Goal: Contribute content: Contribute content

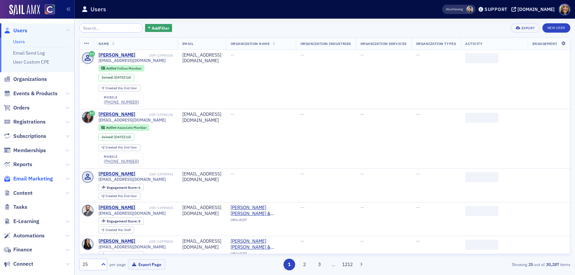
click at [29, 176] on span "Email Marketing" at bounding box center [33, 178] width 40 height 7
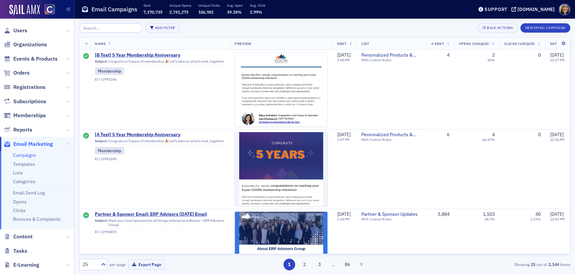
click at [103, 27] on input "search" at bounding box center [111, 27] width 64 height 9
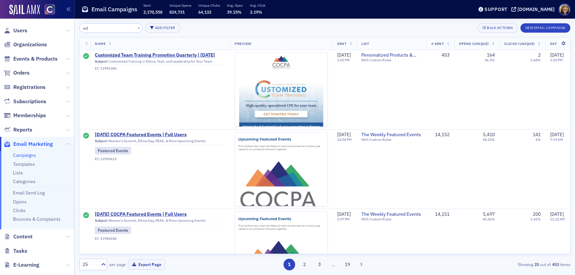
type input "e"
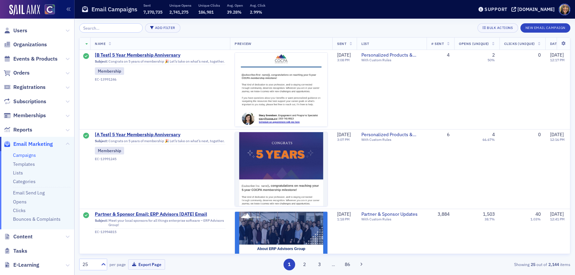
click at [92, 31] on input "search" at bounding box center [111, 27] width 64 height 9
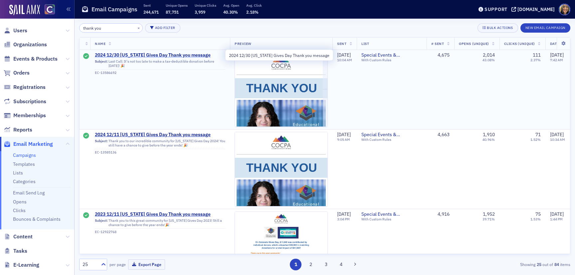
type input "thank you"
click at [157, 54] on span "2024 12/30 Colorado Gives Day Thank you message" at bounding box center [160, 55] width 130 height 6
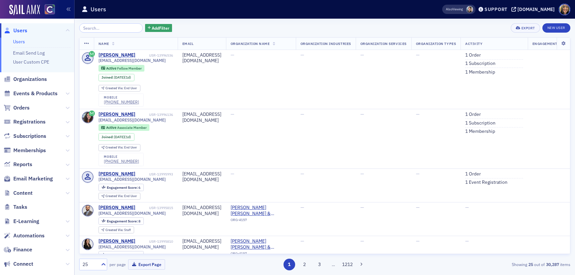
click at [28, 188] on span "Content" at bounding box center [37, 193] width 74 height 14
click at [25, 197] on span "Content" at bounding box center [37, 193] width 74 height 14
click at [24, 193] on span "Content" at bounding box center [22, 192] width 19 height 7
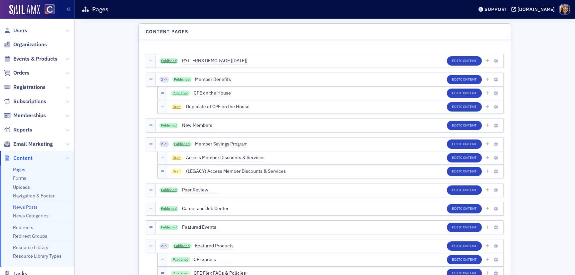
click at [15, 205] on link "News Posts" at bounding box center [25, 207] width 25 height 6
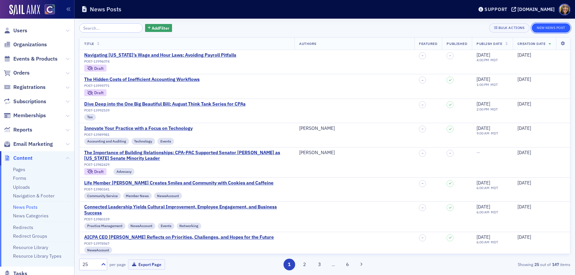
click at [552, 26] on button "New News Post" at bounding box center [551, 27] width 39 height 9
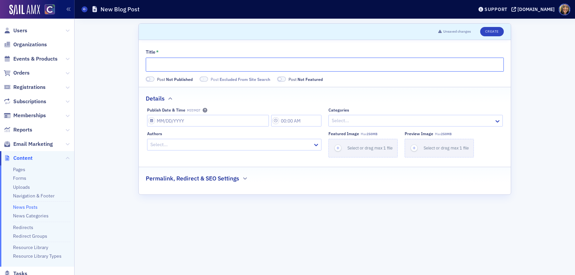
click at [203, 60] on input "Title *" at bounding box center [325, 65] width 358 height 14
paste input "A Night to Remember: Celebrating the CPAs Who Make a Difference"
type input "A Night to Remember: Celebrating the CPAs Who Make a Difference"
select select "7"
select select "2025"
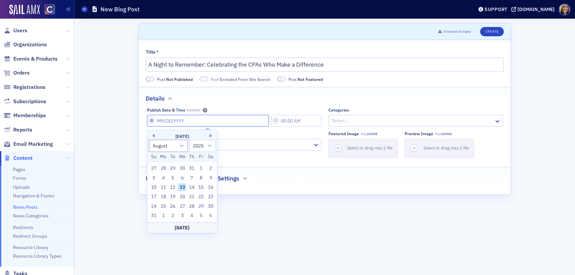
click at [171, 121] on input "Publish Date & Time MST/MDT" at bounding box center [208, 121] width 122 height 12
click at [183, 186] on div "13" at bounding box center [182, 187] width 8 height 8
type input "08/13/2025"
type input "12:00 PM"
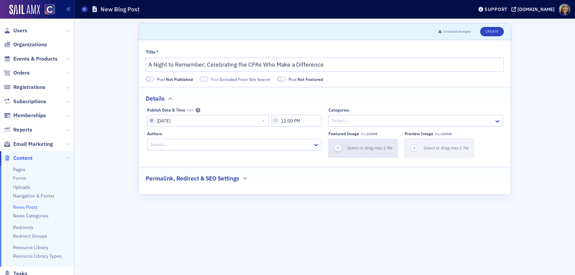
click at [337, 146] on icon "button" at bounding box center [338, 148] width 6 height 6
click at [338, 146] on icon "button" at bounding box center [338, 148] width 6 height 6
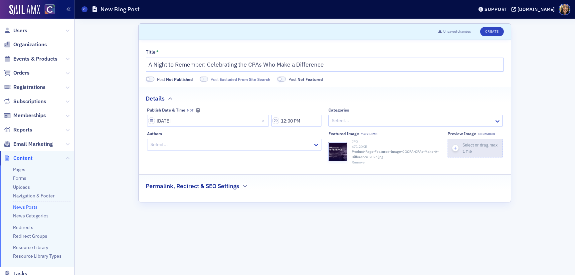
click at [455, 148] on icon "button" at bounding box center [455, 148] width 6 height 6
click at [192, 189] on h2 "Permalink, Redirect & SEO Settings" at bounding box center [193, 186] width 94 height 9
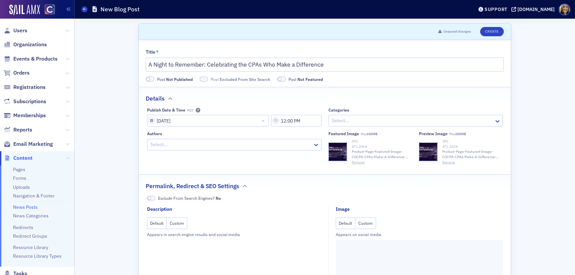
click at [367, 220] on button "Custom" at bounding box center [366, 223] width 21 height 12
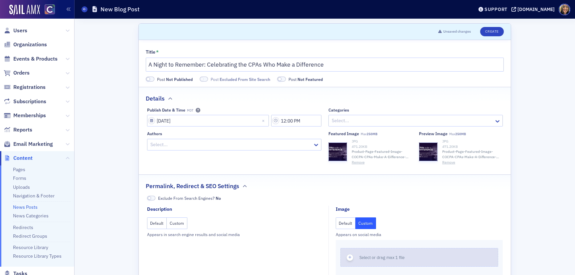
click at [348, 260] on div "button" at bounding box center [350, 257] width 19 height 18
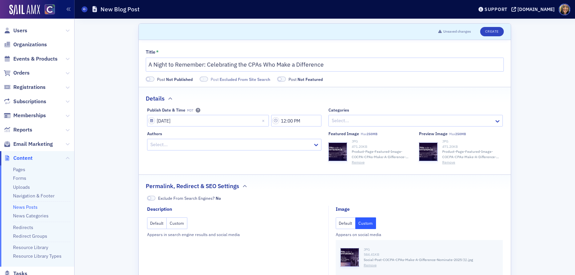
click at [179, 146] on div at bounding box center [231, 144] width 162 height 8
click at [212, 142] on div at bounding box center [231, 144] width 162 height 8
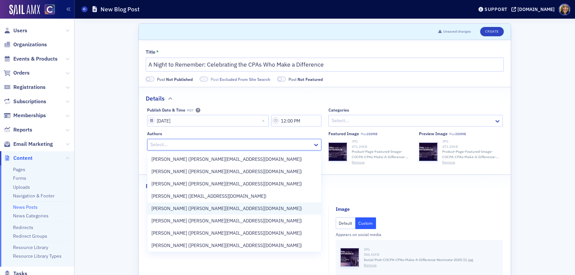
click at [183, 206] on span "Lauren Standiford (lauren@blueoceanideas.com)" at bounding box center [226, 208] width 151 height 7
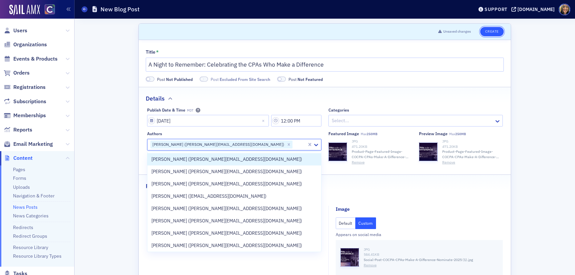
click at [493, 34] on button "Create" at bounding box center [492, 31] width 24 height 9
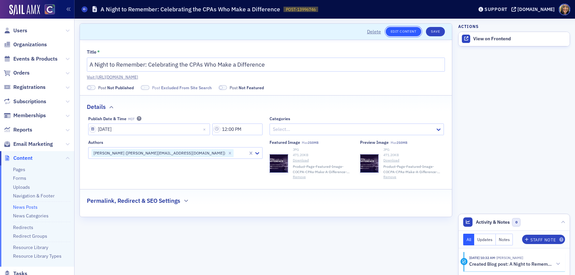
click at [398, 31] on link "Edit Content" at bounding box center [404, 31] width 36 height 9
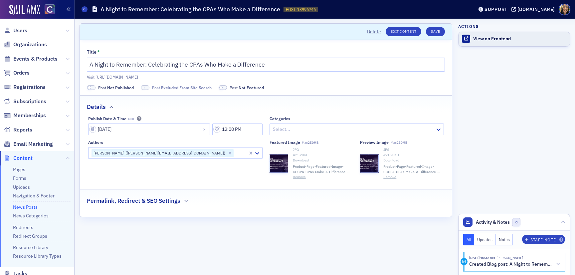
click at [483, 38] on div "View on Frontend" at bounding box center [519, 39] width 93 height 6
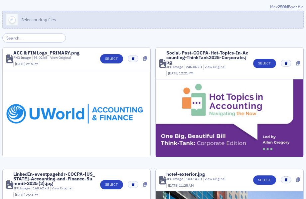
click at [22, 19] on span "Select or drag files" at bounding box center [38, 19] width 35 height 5
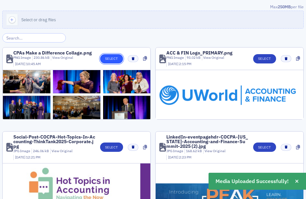
click at [111, 61] on button "Select" at bounding box center [111, 58] width 23 height 9
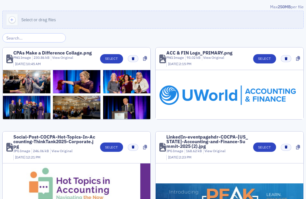
click at [37, 38] on input "search" at bounding box center [34, 37] width 64 height 9
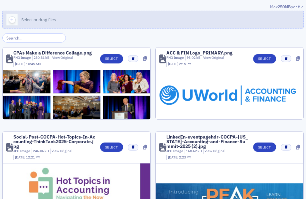
click at [34, 16] on button "Select or drag files" at bounding box center [153, 20] width 302 height 18
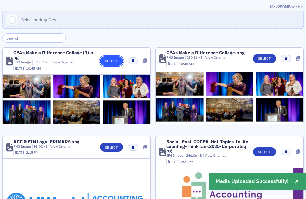
click at [104, 60] on button "Select" at bounding box center [111, 61] width 23 height 9
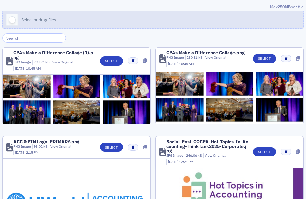
click at [18, 20] on div "button" at bounding box center [12, 19] width 19 height 17
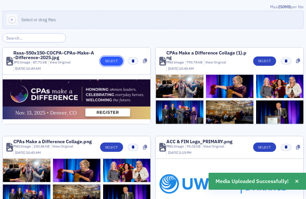
click at [115, 61] on button "Select" at bounding box center [111, 61] width 23 height 9
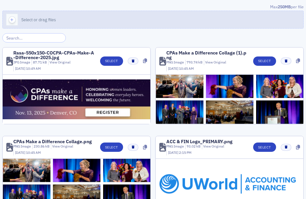
click at [16, 17] on div "button" at bounding box center [12, 19] width 19 height 17
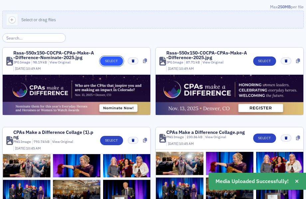
click at [115, 61] on button "Select" at bounding box center [111, 61] width 23 height 9
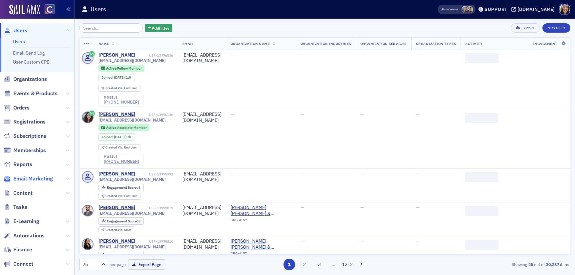
click at [31, 178] on span "Email Marketing" at bounding box center [33, 178] width 40 height 7
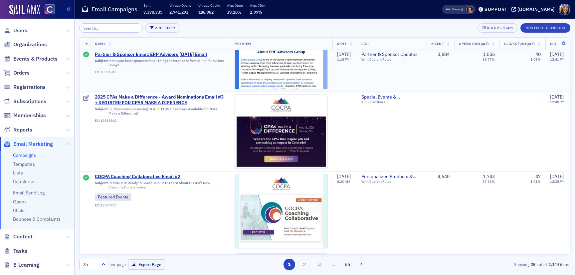
scroll to position [199, 0]
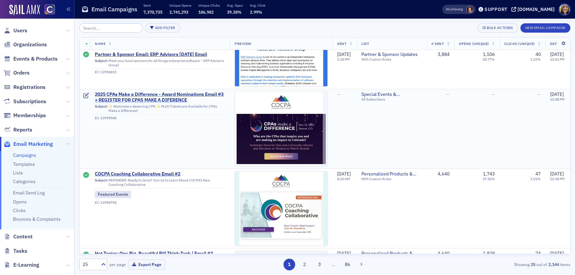
click at [159, 95] on span "2025 CPAs Make a Difference - Award Nominations Email #3 + REGISTER FOR CPAS MA…" at bounding box center [160, 98] width 130 height 12
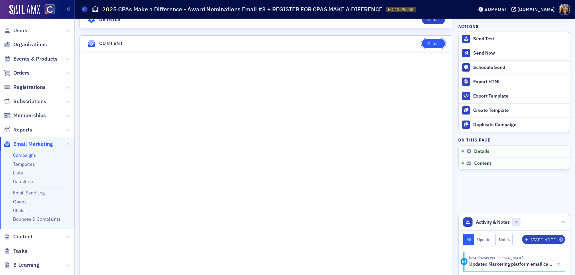
click at [436, 42] on div "Edit" at bounding box center [436, 44] width 8 height 4
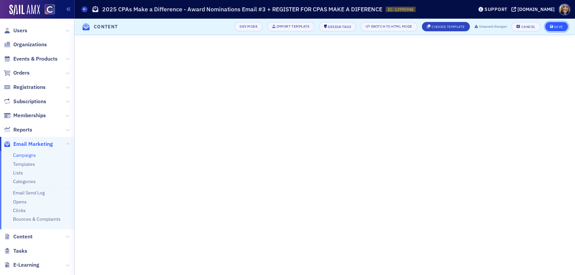
click at [559, 29] on button "Save" at bounding box center [556, 26] width 23 height 9
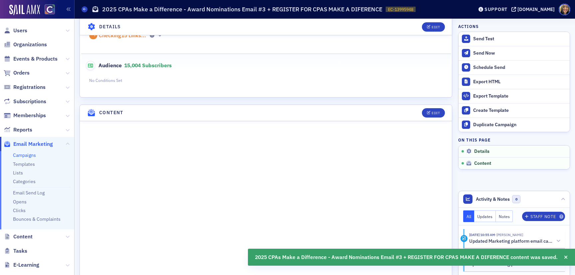
scroll to position [0, 0]
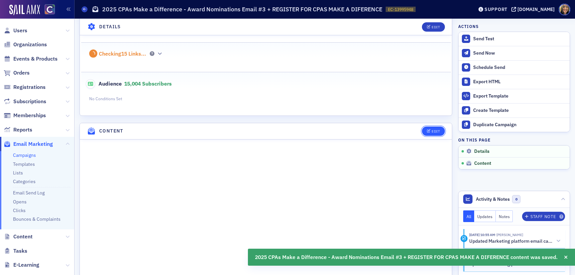
click at [432, 129] on div "Edit" at bounding box center [436, 131] width 8 height 4
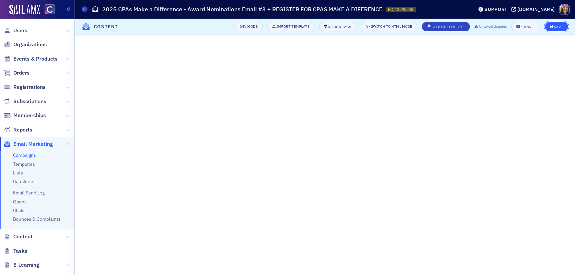
click at [552, 29] on button "Save" at bounding box center [556, 26] width 23 height 9
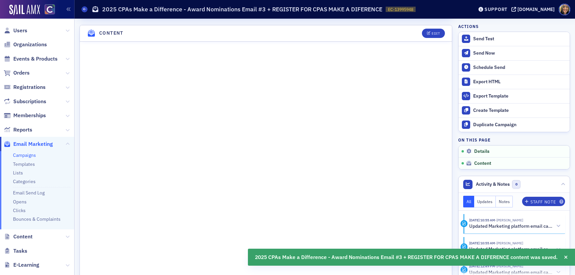
scroll to position [264, 0]
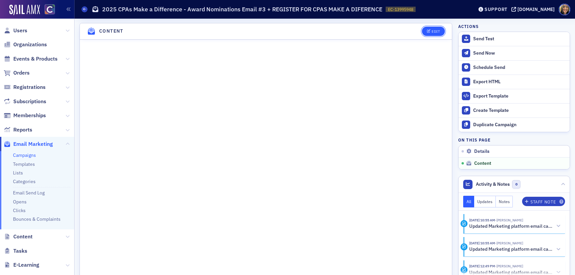
click at [438, 30] on div "Edit" at bounding box center [436, 32] width 8 height 4
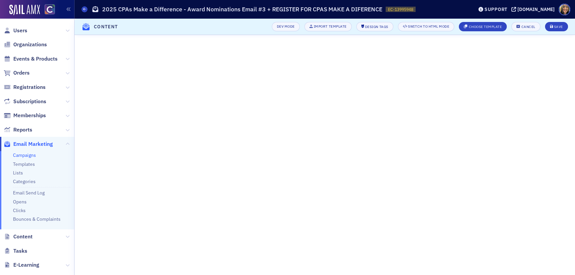
scroll to position [15, 0]
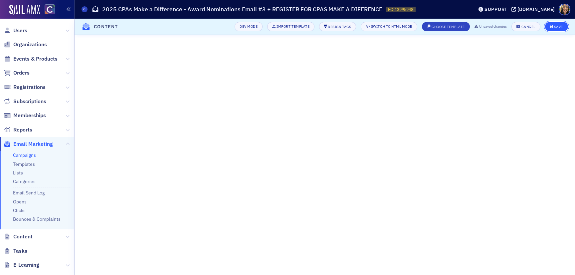
click at [559, 29] on button "Save" at bounding box center [556, 26] width 23 height 9
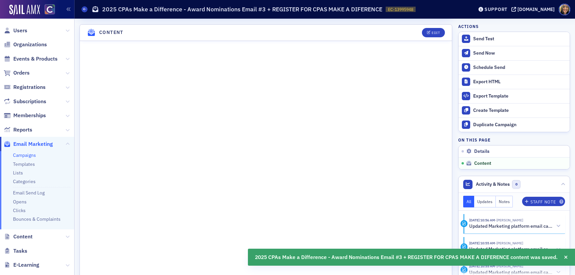
scroll to position [264, 0]
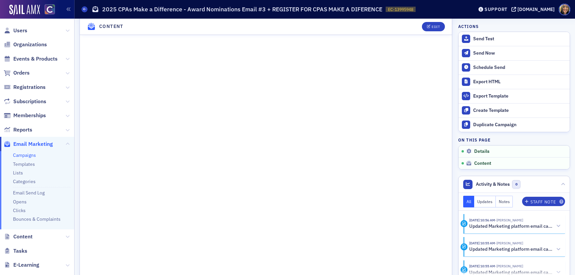
scroll to position [439, 0]
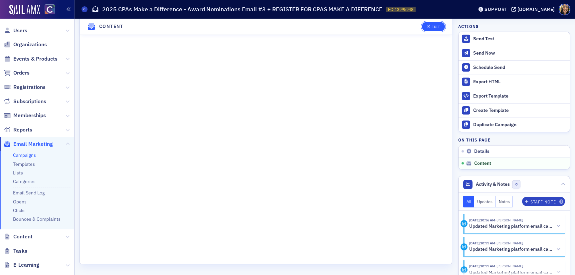
click at [432, 26] on div "Edit" at bounding box center [436, 27] width 8 height 4
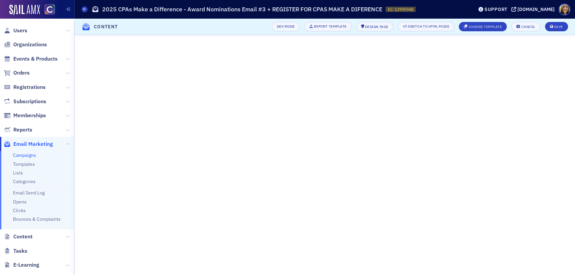
scroll to position [15, 0]
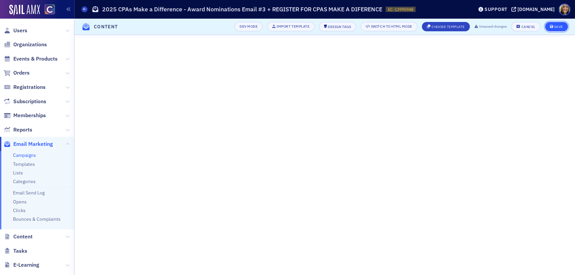
click at [558, 29] on button "Save" at bounding box center [556, 26] width 23 height 9
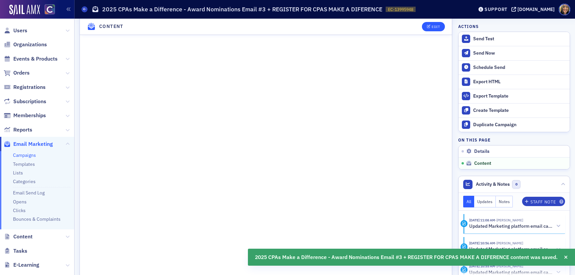
scroll to position [298, 0]
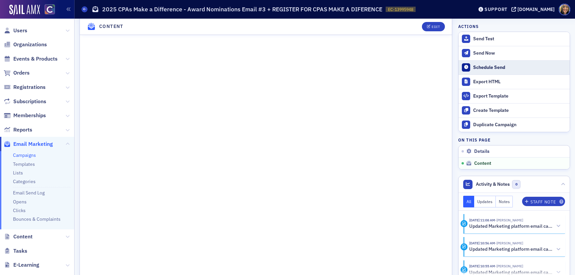
click at [491, 63] on button "Schedule Send" at bounding box center [514, 67] width 111 height 14
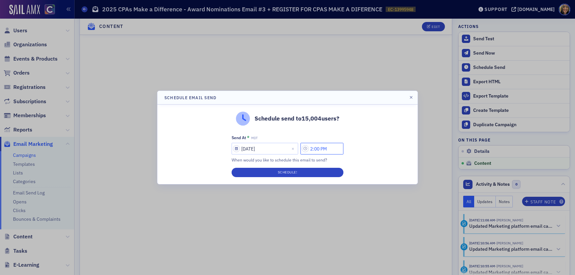
drag, startPoint x: 315, startPoint y: 149, endPoint x: 311, endPoint y: 149, distance: 4.3
click at [311, 149] on input "2:00 PM" at bounding box center [322, 149] width 43 height 12
click at [316, 149] on input "2:00 PM" at bounding box center [322, 149] width 43 height 12
drag, startPoint x: 327, startPoint y: 149, endPoint x: 321, endPoint y: 149, distance: 5.3
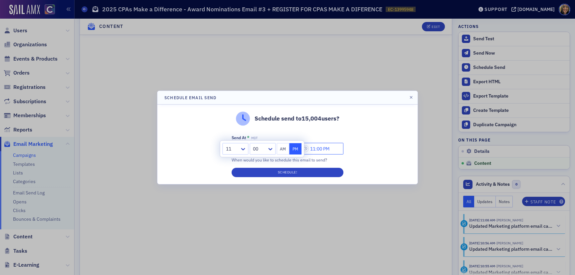
click at [321, 149] on input "11:00 PM" at bounding box center [322, 149] width 43 height 12
click at [329, 150] on input "11:15 PM" at bounding box center [322, 149] width 43 height 12
type input "11:15 AM"
click at [323, 169] on button "Schedule!" at bounding box center [288, 172] width 112 height 9
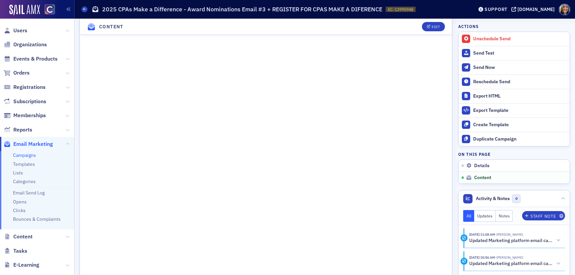
scroll to position [309, 0]
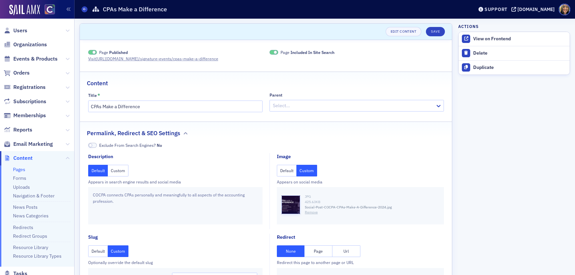
scroll to position [40, 0]
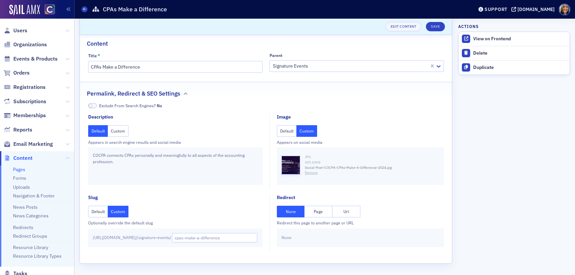
click at [286, 132] on button "Default" at bounding box center [287, 131] width 20 height 12
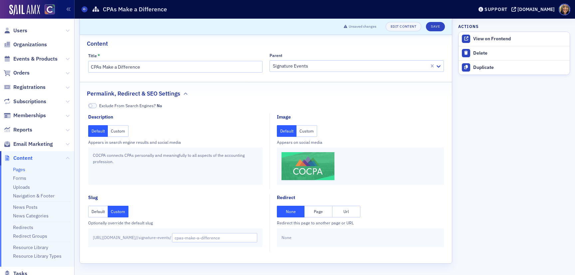
click at [310, 130] on button "Custom" at bounding box center [307, 131] width 21 height 12
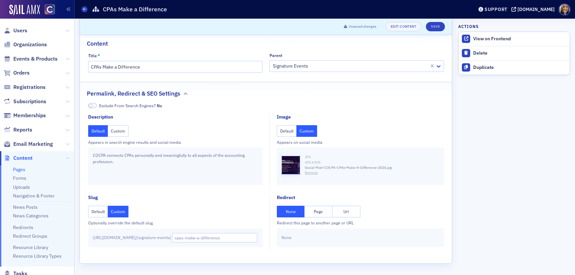
click at [308, 174] on button "Remove" at bounding box center [311, 172] width 13 height 5
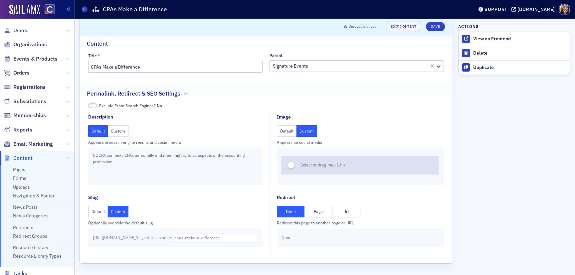
click at [301, 165] on div "Select or drag max 1 file" at bounding box center [326, 165] width 50 height 6
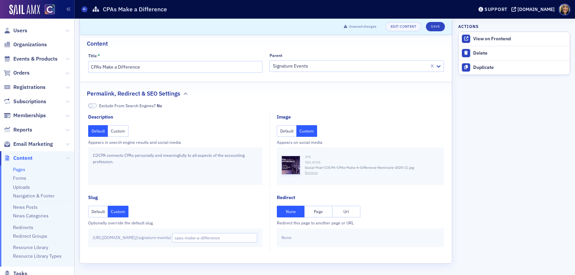
scroll to position [0, 0]
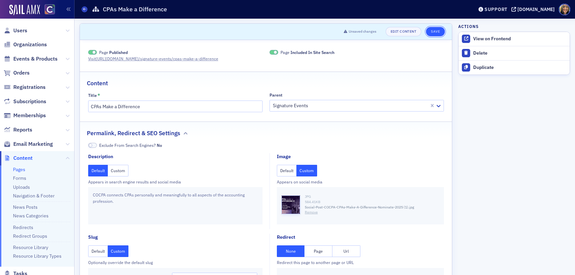
click at [438, 33] on button "Save" at bounding box center [435, 31] width 19 height 9
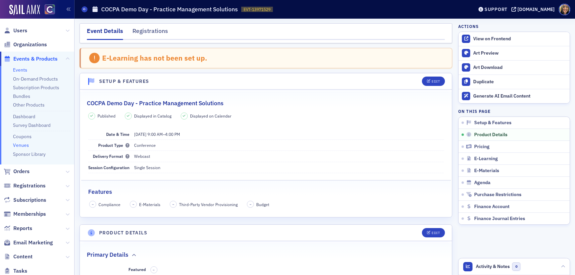
scroll to position [262, 0]
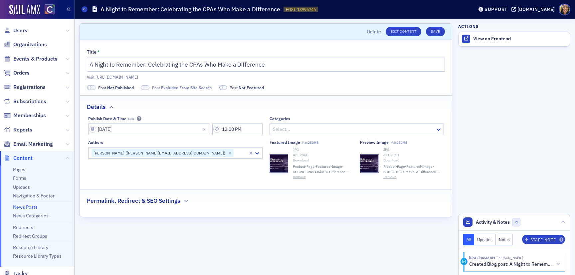
click at [94, 87] on span at bounding box center [91, 87] width 9 height 5
click at [140, 86] on span at bounding box center [137, 87] width 9 height 5
click at [436, 33] on button "Save" at bounding box center [435, 31] width 19 height 9
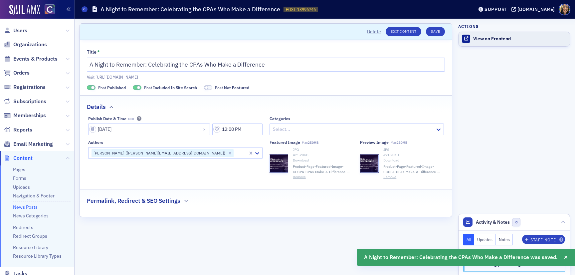
click at [496, 40] on div "View on Frontend" at bounding box center [519, 39] width 93 height 6
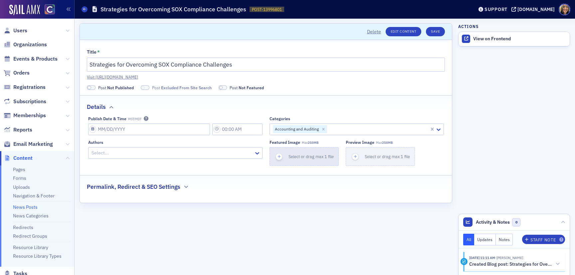
click at [280, 156] on icon "button" at bounding box center [279, 156] width 6 height 6
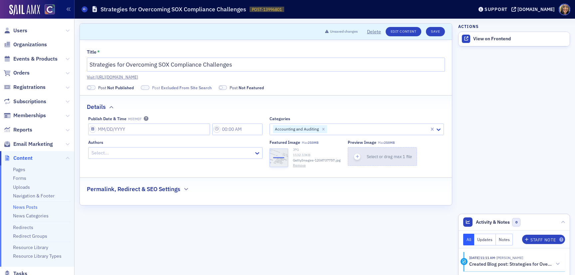
click at [356, 154] on icon "button" at bounding box center [358, 156] width 6 height 6
click at [233, 198] on div "Title * Strategies for Overcoming SOX Compliance Challenges Visit [URL][DOMAIN_…" at bounding box center [266, 122] width 372 height 165
click at [204, 186] on div "Permalink, Redirect & SEO Settings" at bounding box center [266, 186] width 358 height 16
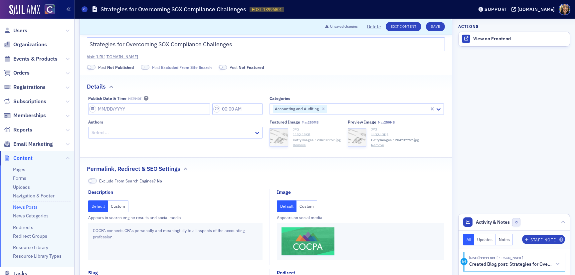
scroll to position [30, 0]
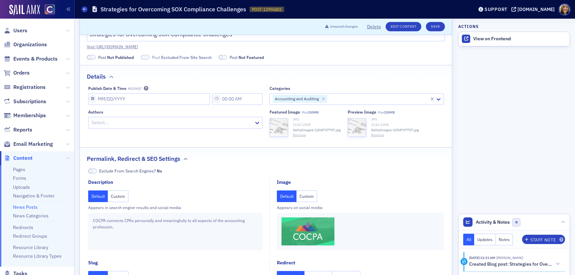
click at [308, 197] on button "Custom" at bounding box center [307, 196] width 21 height 12
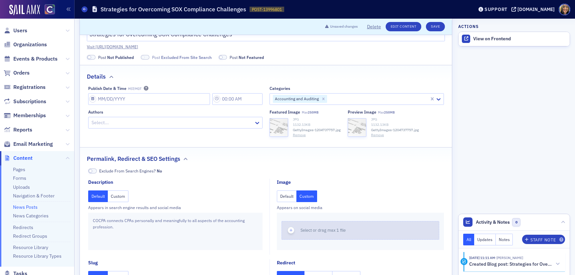
click at [294, 228] on div "button" at bounding box center [291, 230] width 19 height 18
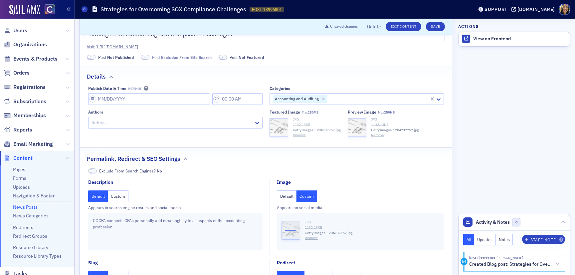
scroll to position [0, 0]
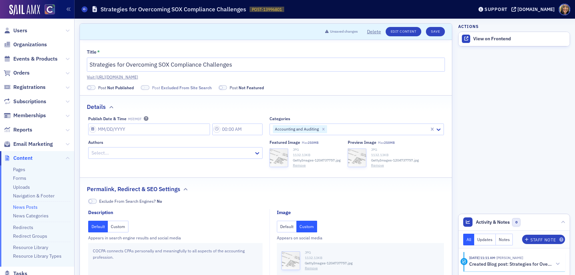
click at [93, 87] on span at bounding box center [91, 87] width 9 height 5
click at [139, 87] on span at bounding box center [137, 87] width 9 height 5
click at [113, 138] on div "Publish Date & Time MST/MDT Categories Accounting and Auditing Authors Select..…" at bounding box center [266, 142] width 356 height 52
select select "7"
select select "2025"
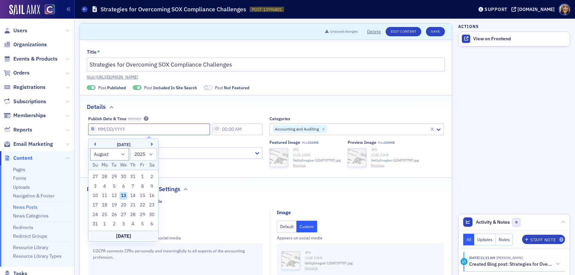
click at [111, 131] on input "Publish Date & Time MST/MDT" at bounding box center [149, 130] width 122 height 12
click at [121, 196] on div "13" at bounding box center [124, 196] width 8 height 8
type input "08/13/2025"
type input "1:00 PM"
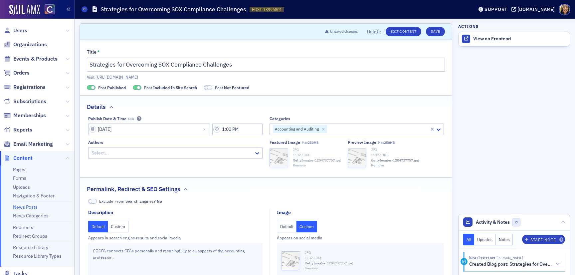
click at [170, 156] on div at bounding box center [172, 153] width 162 height 8
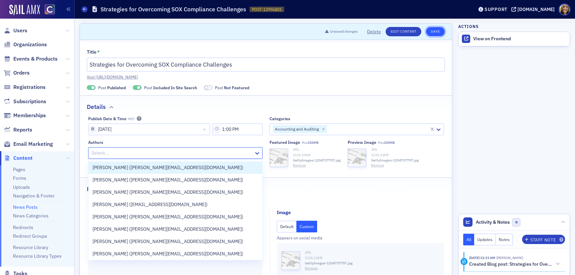
click at [436, 35] on button "Save" at bounding box center [435, 31] width 19 height 9
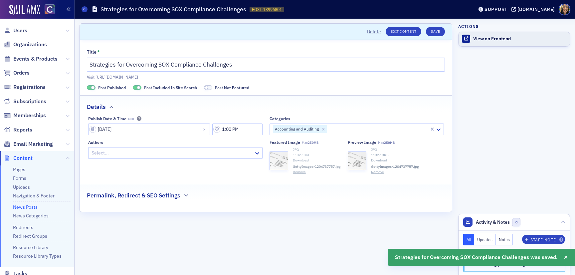
click at [487, 44] on link "View on Frontend" at bounding box center [514, 39] width 111 height 14
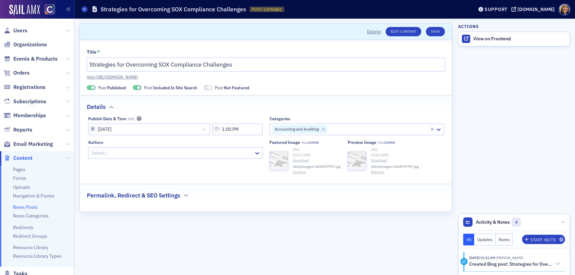
click at [99, 88] on span "Post Published" at bounding box center [112, 88] width 28 height 6
click at [441, 30] on button "Save" at bounding box center [435, 31] width 19 height 9
click at [37, 59] on span "Events & Products" at bounding box center [35, 58] width 44 height 7
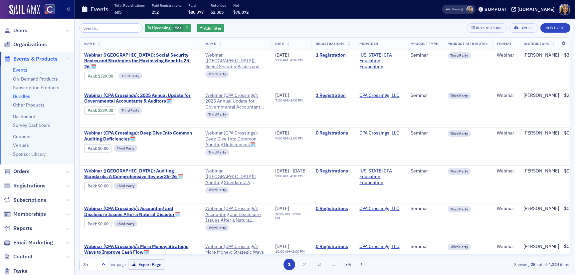
click at [25, 95] on link "Bundles" at bounding box center [21, 96] width 17 height 6
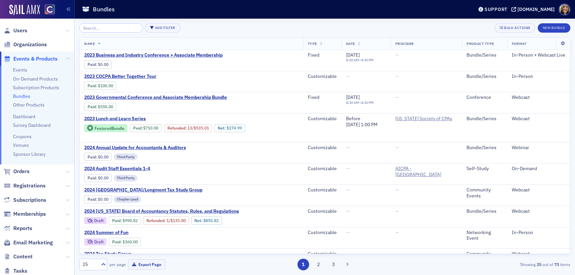
click at [94, 27] on input "search" at bounding box center [111, 27] width 64 height 9
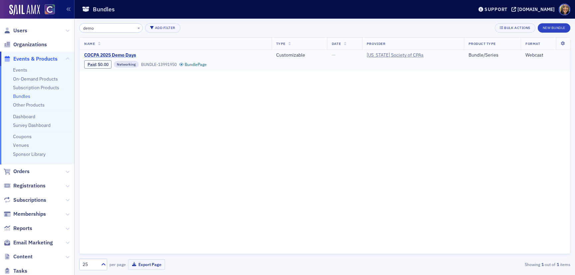
type input "demo"
click at [102, 55] on span "COCPA 2025 Demo Days" at bounding box center [140, 55] width 112 height 6
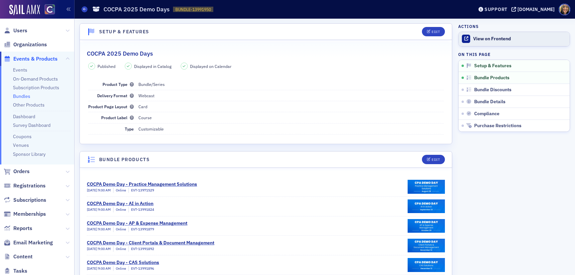
click at [488, 38] on div "View on Frontend" at bounding box center [519, 39] width 93 height 6
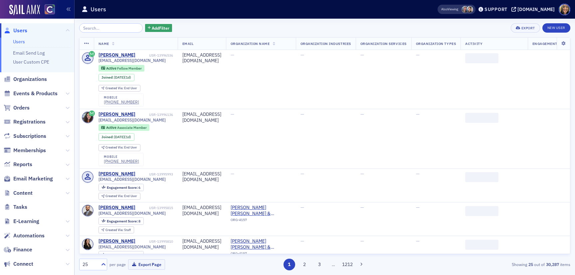
click at [31, 185] on span "Email Marketing" at bounding box center [37, 179] width 74 height 14
click at [29, 180] on span "Email Marketing" at bounding box center [33, 178] width 40 height 7
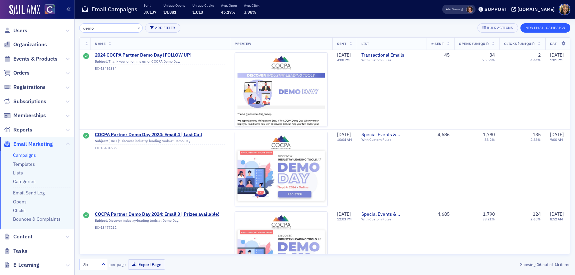
type input "demo"
click at [553, 27] on button "New Email Campaign" at bounding box center [546, 27] width 50 height 9
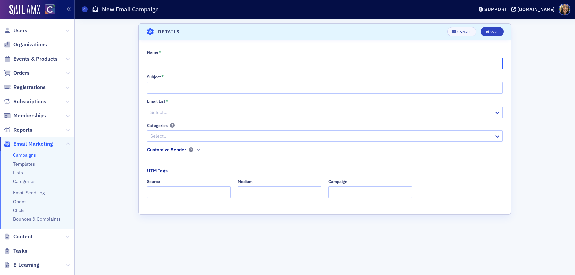
click at [193, 58] on input "Name *" at bounding box center [325, 64] width 356 height 12
type input "Matchbox Demo Days Email #1"
click at [166, 81] on div "Subject *" at bounding box center [325, 84] width 356 height 20
click at [166, 85] on input "Subject *" at bounding box center [325, 88] width 356 height 12
paste input "xplore COCPA 2025 Demo Days — Free for Members, Insightful for All"
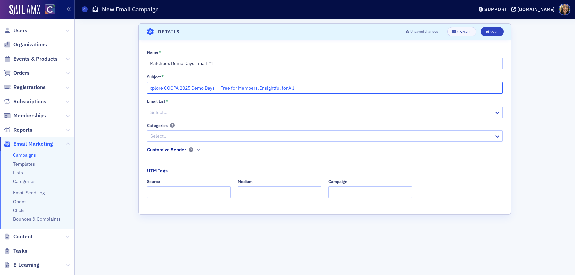
drag, startPoint x: 231, startPoint y: 90, endPoint x: 115, endPoint y: 87, distance: 116.2
click at [115, 87] on div "Scroll to Details Details Unsaved changes Cancel Save Name * Matchbox Demo Days…" at bounding box center [324, 147] width 491 height 256
click at [170, 87] on input "xplore COCPA 2025 Demo Days — Free for Members, Insightful for All" at bounding box center [325, 88] width 356 height 12
type input "xplore COCPA 2025 Demo Days — Free for Members, Insightful for All"
click at [191, 112] on div at bounding box center [322, 112] width 344 height 8
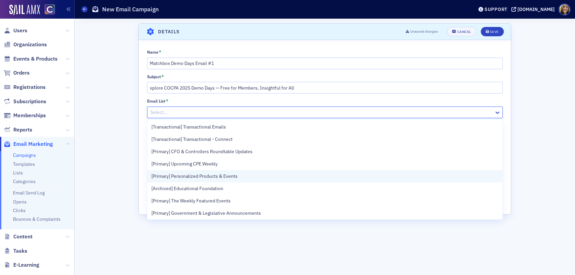
click at [200, 172] on div "[Primary] Personalized Products & Events" at bounding box center [324, 176] width 355 height 12
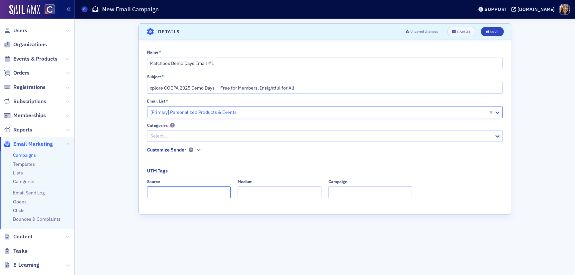
click at [177, 189] on input "Source" at bounding box center [189, 192] width 84 height 12
type input "dedicated"
type input "email"
type input "demo"
click at [494, 36] on button "Save" at bounding box center [492, 31] width 23 height 9
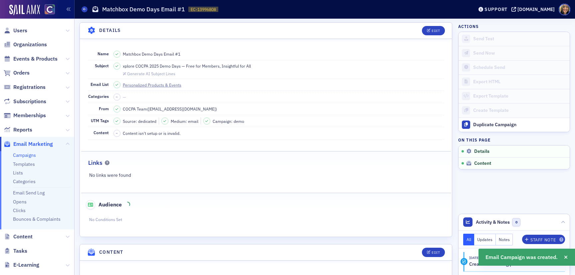
scroll to position [63, 0]
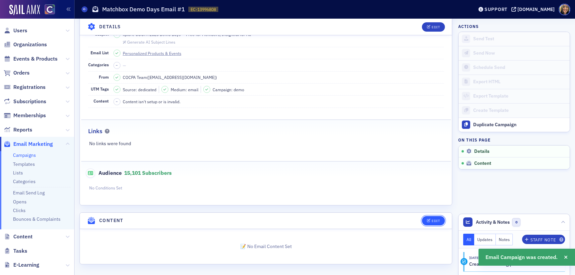
click at [435, 216] on button "Edit" at bounding box center [433, 220] width 23 height 9
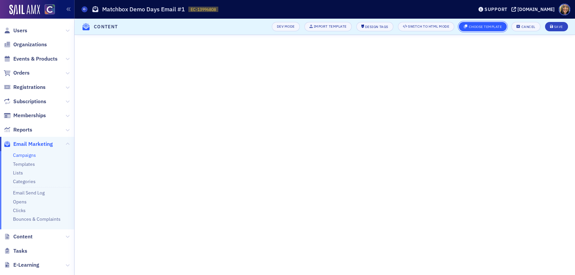
click at [489, 29] on button "Choose Template" at bounding box center [483, 26] width 48 height 9
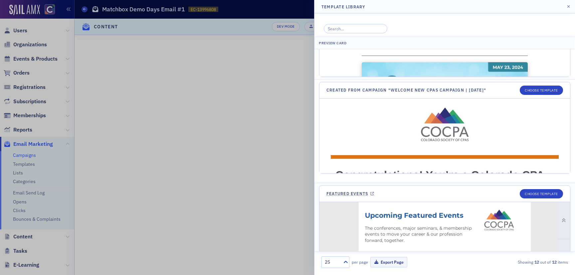
scroll to position [486, 0]
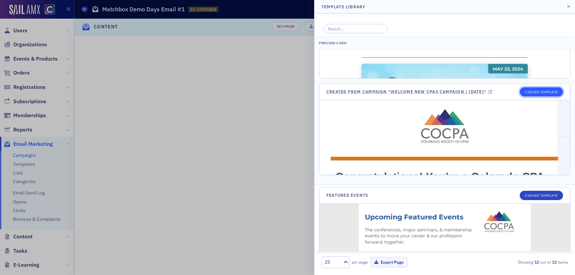
click at [536, 90] on button "Choose Template" at bounding box center [541, 91] width 43 height 9
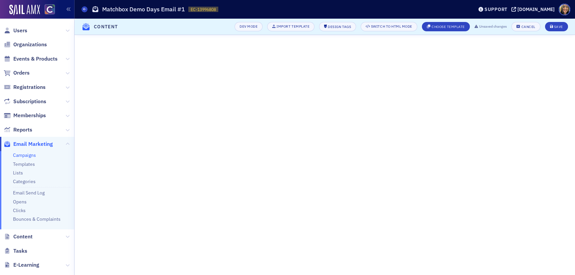
scroll to position [4, 0]
click at [560, 28] on div "Save" at bounding box center [558, 27] width 9 height 4
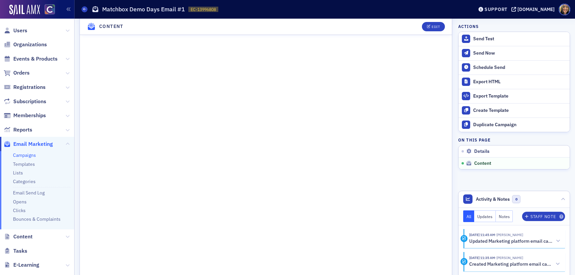
scroll to position [439, 0]
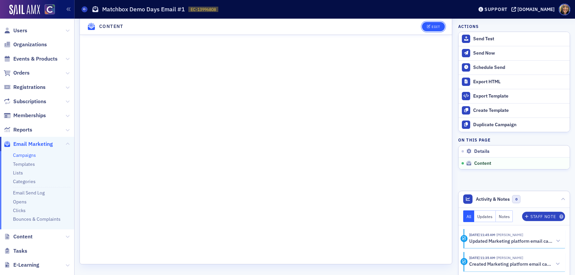
click at [431, 29] on button "Edit" at bounding box center [433, 26] width 23 height 9
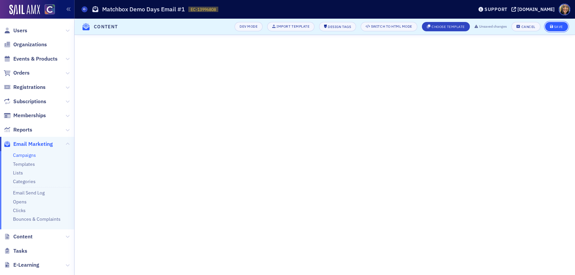
click at [558, 28] on div "Save" at bounding box center [558, 27] width 9 height 4
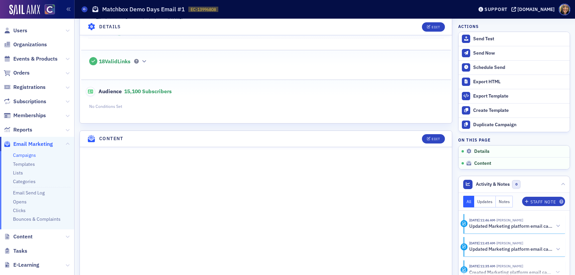
scroll to position [157, 0]
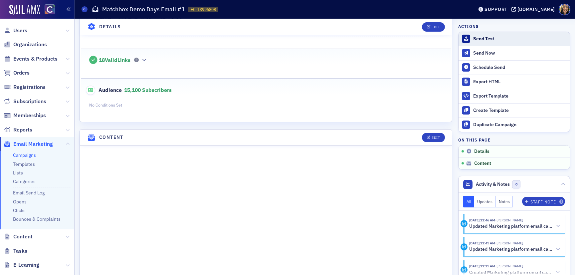
click at [485, 43] on button "Send Test" at bounding box center [514, 39] width 111 height 14
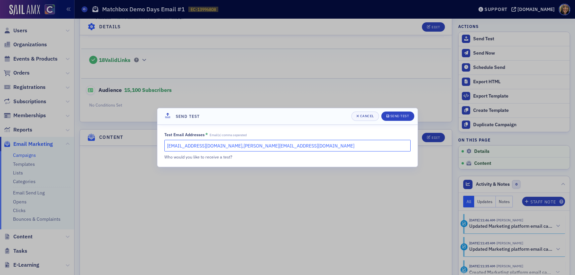
drag, startPoint x: 297, startPoint y: 150, endPoint x: 226, endPoint y: 147, distance: 70.6
click at [226, 147] on input "lauren@blueoceanideas.com,katie@blueoceanideas.com" at bounding box center [287, 146] width 246 height 12
type input "lauren@blueoceanideas.com"
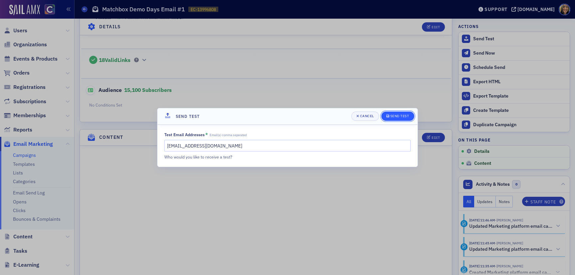
click at [398, 116] on div "Send Test" at bounding box center [399, 116] width 19 height 4
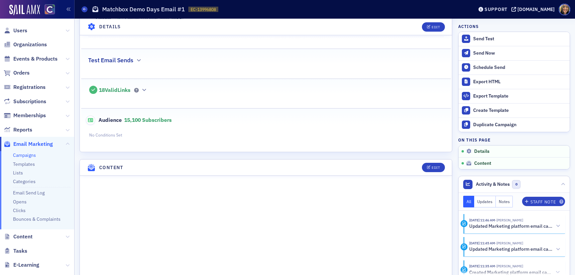
scroll to position [0, 0]
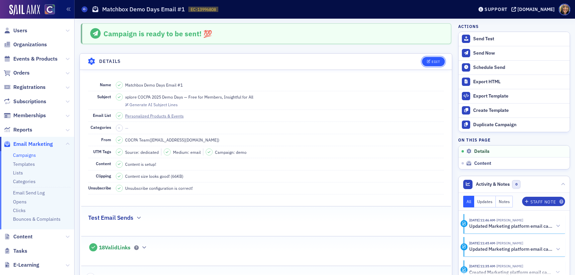
click at [427, 63] on icon "button" at bounding box center [429, 62] width 4 height 4
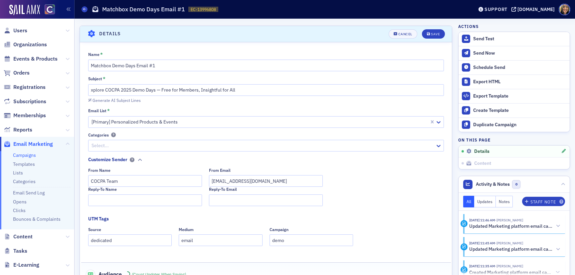
scroll to position [31, 0]
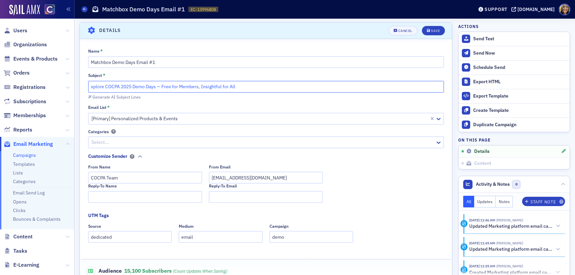
click at [90, 87] on input "xplore COCPA 2025 Demo Days — Free for Members, Insightful for All" at bounding box center [266, 87] width 356 height 12
type input "Explore COCPA 2025 Demo Days — Free for Members, Insightful for All"
click at [430, 32] on button "Save" at bounding box center [433, 30] width 23 height 9
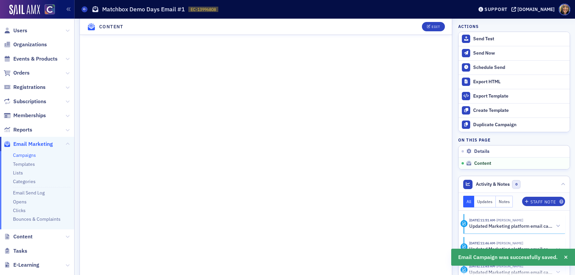
scroll to position [439, 0]
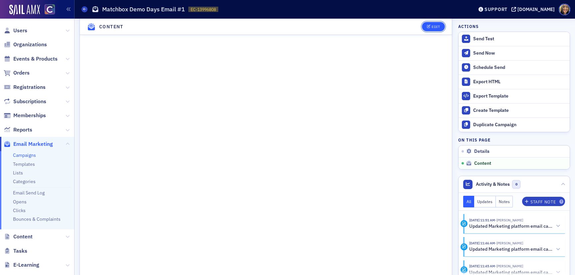
click at [437, 24] on button "Edit" at bounding box center [433, 26] width 23 height 9
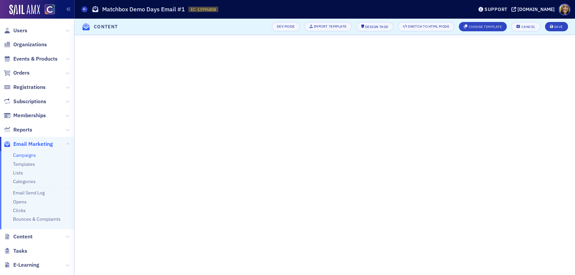
scroll to position [46, 0]
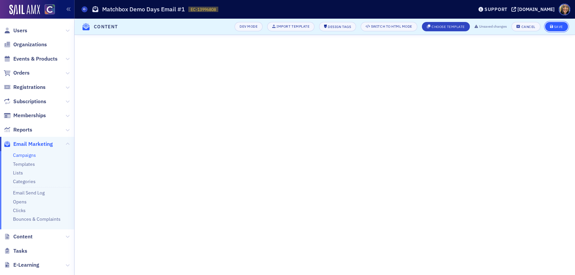
click at [559, 24] on button "Save" at bounding box center [556, 26] width 23 height 9
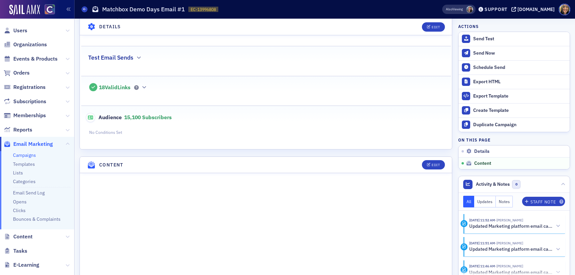
scroll to position [51, 0]
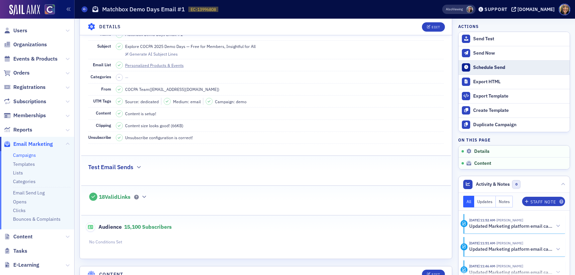
click at [488, 65] on div "Schedule Send" at bounding box center [519, 68] width 93 height 6
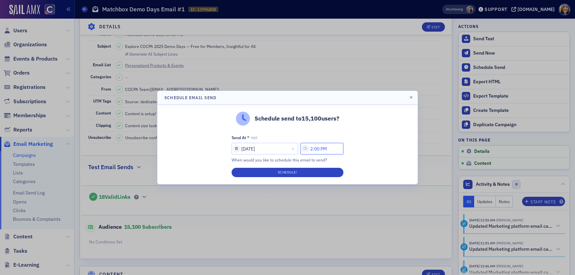
click at [316, 148] on input "2:00 PM" at bounding box center [322, 149] width 43 height 12
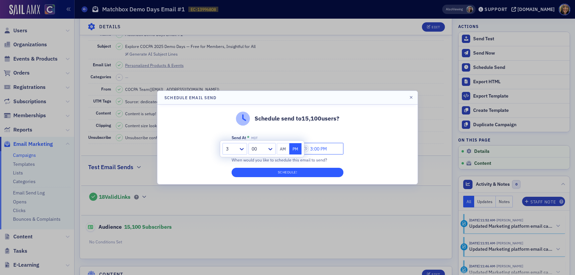
type input "3:00 PM"
click at [296, 171] on button "Schedule!" at bounding box center [288, 172] width 112 height 9
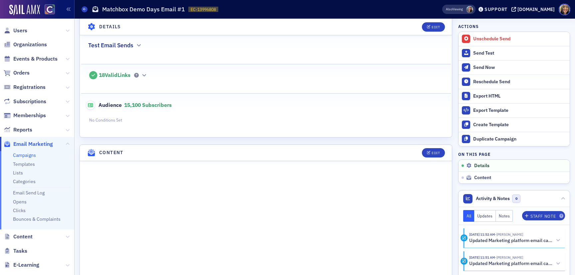
scroll to position [0, 0]
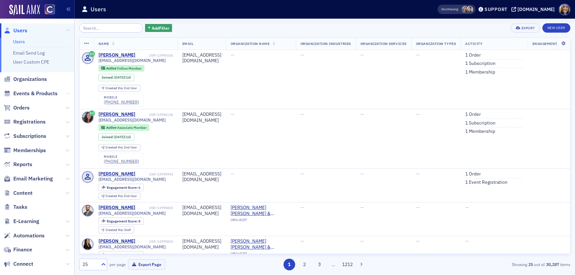
click at [67, 93] on icon at bounding box center [68, 94] width 4 height 4
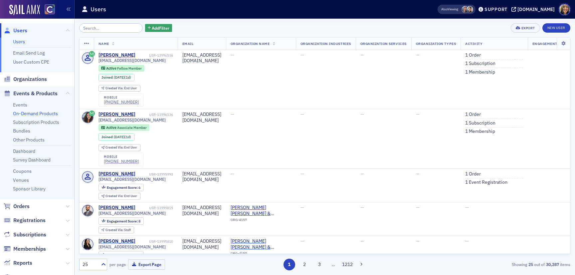
click at [31, 113] on link "On-Demand Products" at bounding box center [35, 114] width 45 height 6
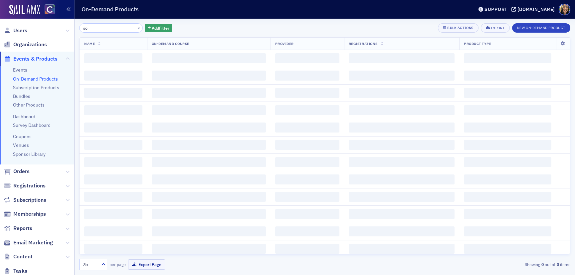
type input "s"
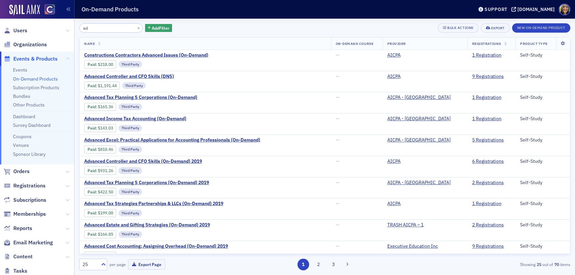
type input "a"
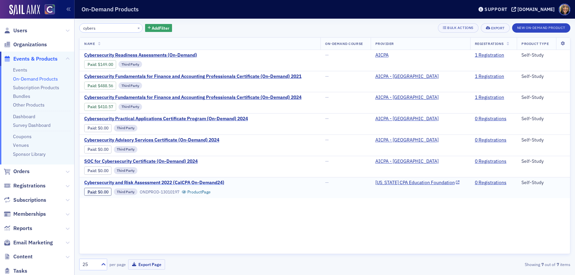
type input "cybers"
click at [174, 182] on span "Cybersecurity and Risk Assessment 2022 (CalCPA On-Demand24)" at bounding box center [154, 183] width 140 height 6
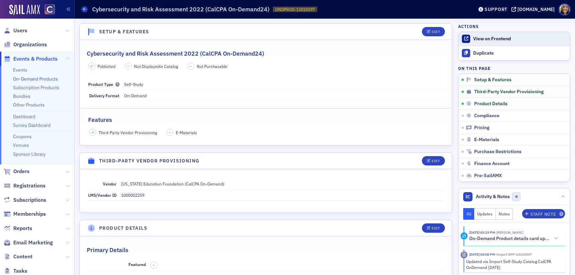
click at [498, 35] on link "View on Frontend" at bounding box center [514, 39] width 111 height 14
click at [23, 81] on link "On-Demand Products" at bounding box center [35, 79] width 45 height 6
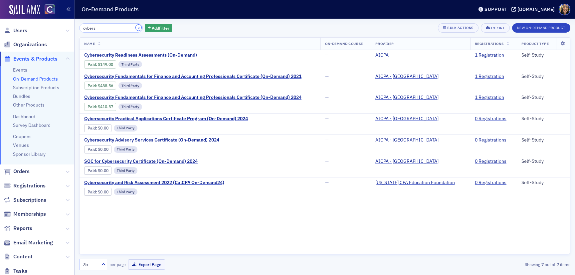
click at [136, 28] on button "×" at bounding box center [139, 28] width 6 height 6
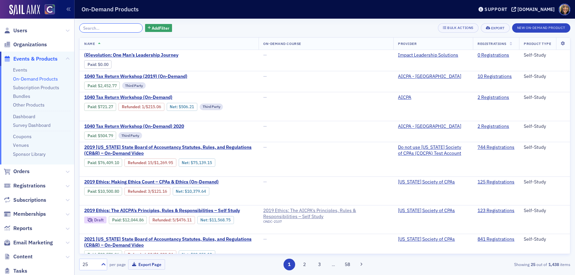
click at [108, 31] on input "search" at bounding box center [111, 27] width 64 height 9
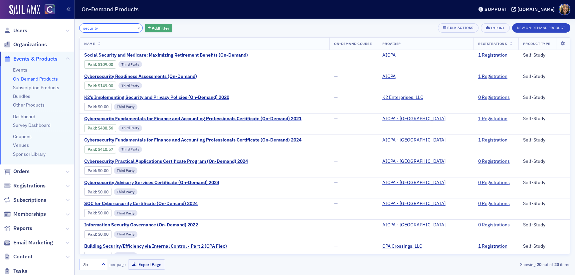
type input "security"
click at [152, 27] on span "Add Filter" at bounding box center [161, 28] width 18 height 6
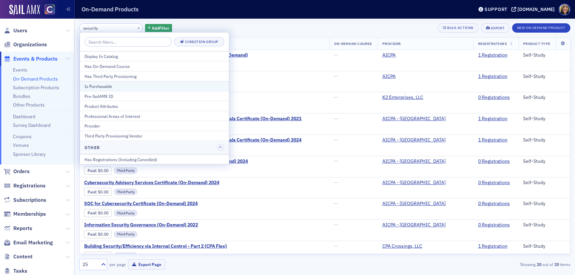
click at [131, 86] on div "Is Purchasable" at bounding box center [155, 86] width 140 height 6
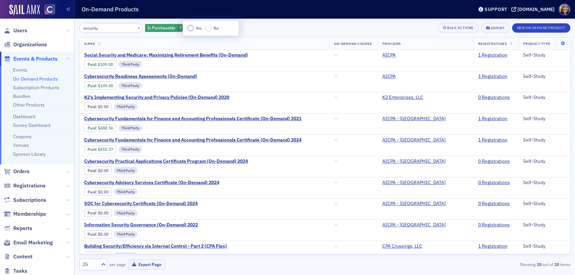
click at [189, 29] on input "Yes" at bounding box center [191, 28] width 6 height 6
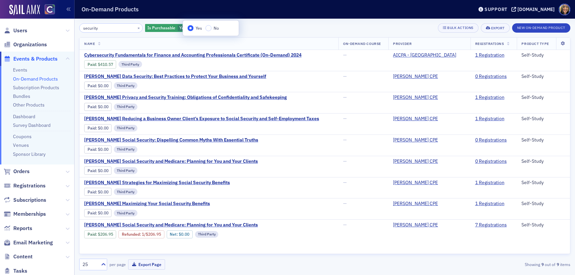
click at [279, 16] on header "On-Demand Products Support cocpa.org" at bounding box center [325, 9] width 501 height 19
click at [192, 75] on span "Surgent's Data Security: Best Practices to Protect Your Business and Yourself" at bounding box center [175, 77] width 182 height 6
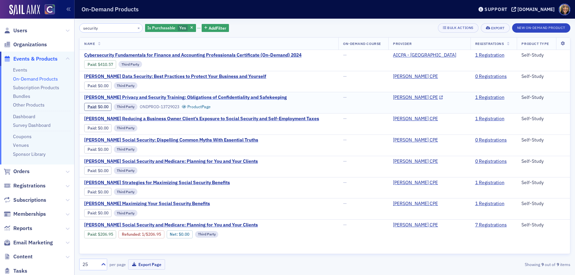
click at [179, 98] on span "Surgent's Privacy and Security Training: Obligations of Confidentiality and Saf…" at bounding box center [185, 98] width 203 height 6
click at [165, 118] on span "Surgent's Reducing a Business Owner Client’s Exposure to Social Security and Se…" at bounding box center [201, 119] width 235 height 6
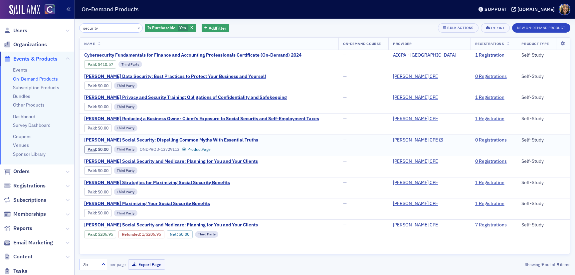
click at [160, 141] on span "Surgent's Social Security: Dispelling Common Myths With Essential Truths" at bounding box center [171, 140] width 174 height 6
click at [160, 161] on span "Surgent's Social Security and Medicare: Planning for You and Your Clients" at bounding box center [171, 161] width 174 height 6
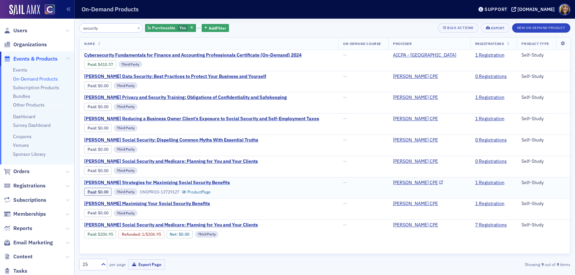
click at [155, 182] on span "Surgent's Strategies for Maximizing Social Security Benefits" at bounding box center [157, 183] width 146 height 6
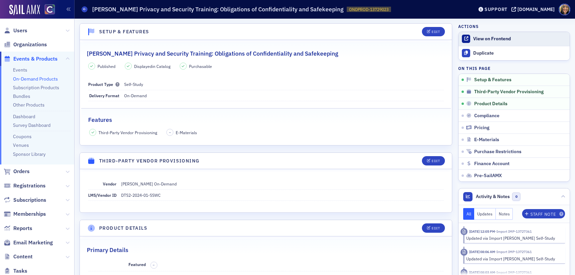
click at [469, 37] on div at bounding box center [466, 39] width 8 height 8
click at [481, 37] on div "View on Frontend" at bounding box center [519, 39] width 93 height 6
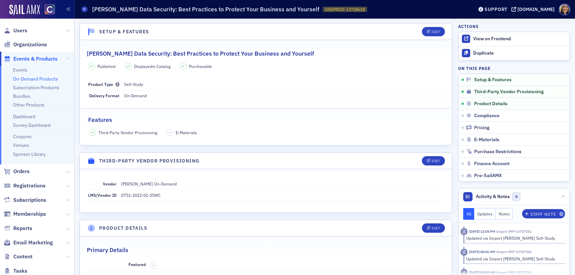
click at [29, 56] on span "Events & Products" at bounding box center [35, 58] width 44 height 7
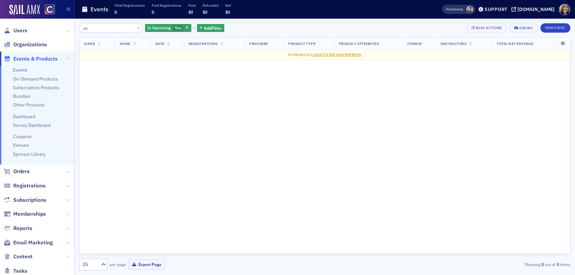
type input "o"
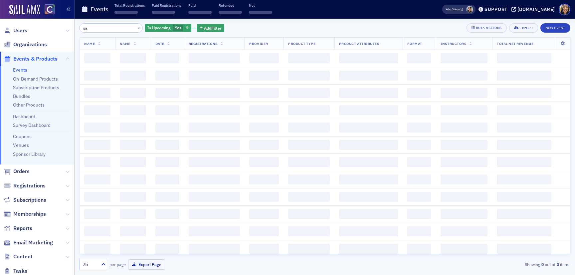
type input "s"
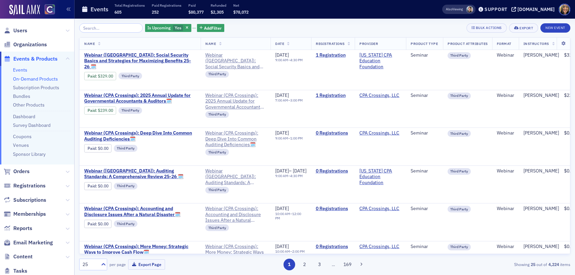
click at [40, 80] on link "On-Demand Products" at bounding box center [35, 79] width 45 height 6
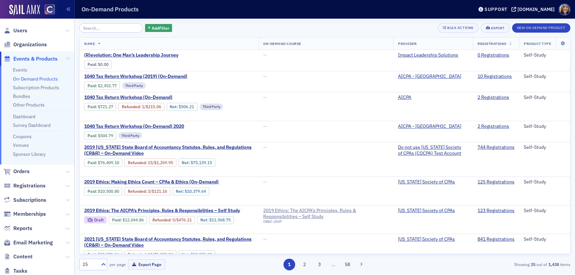
click at [113, 29] on input "search" at bounding box center [111, 27] width 64 height 9
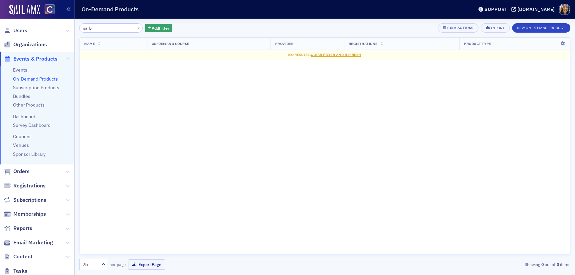
type input "sarb"
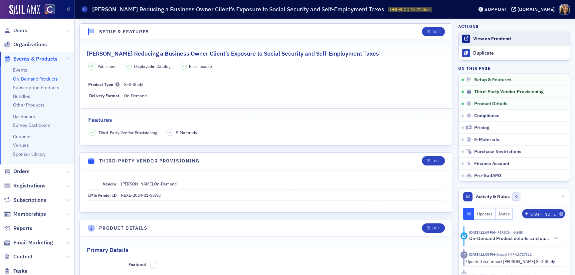
click at [487, 38] on div "View on Frontend" at bounding box center [519, 39] width 93 height 6
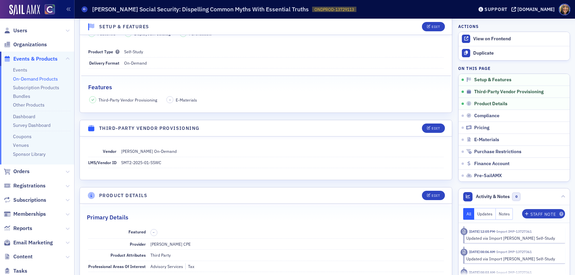
scroll to position [14, 0]
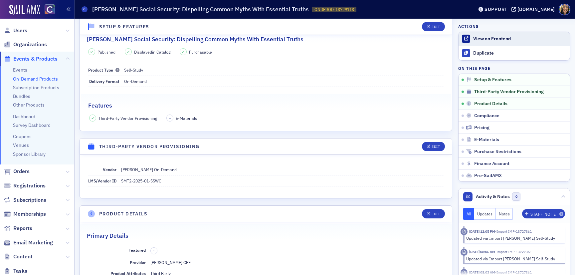
click at [479, 35] on link "View on Frontend" at bounding box center [514, 39] width 111 height 14
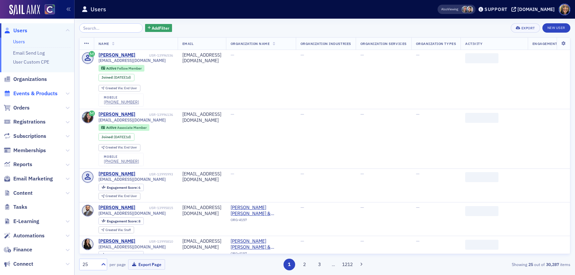
click at [38, 92] on span "Events & Products" at bounding box center [35, 93] width 44 height 7
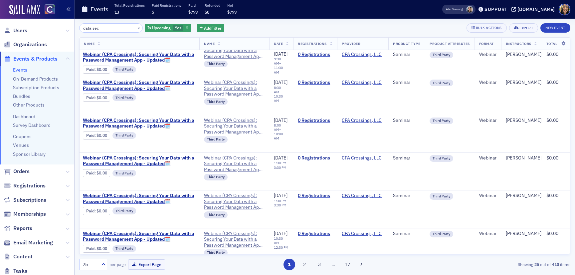
scroll to position [0, 1]
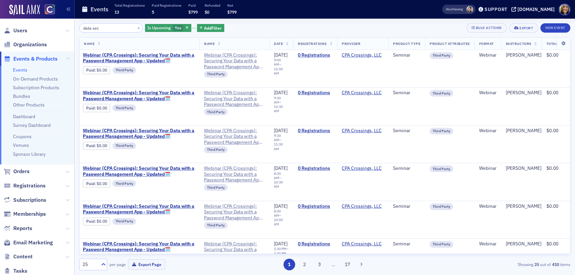
click at [100, 28] on input "data sec" at bounding box center [111, 27] width 64 height 9
type input "data sec"
click at [33, 81] on link "On-Demand Products" at bounding box center [35, 79] width 45 height 6
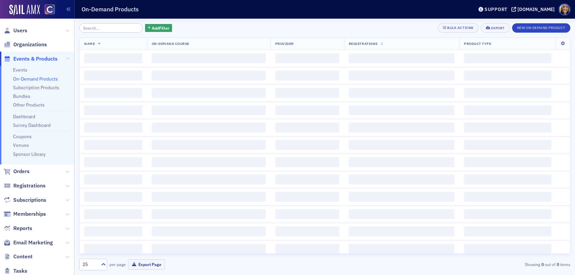
click at [107, 29] on input "search" at bounding box center [111, 27] width 64 height 9
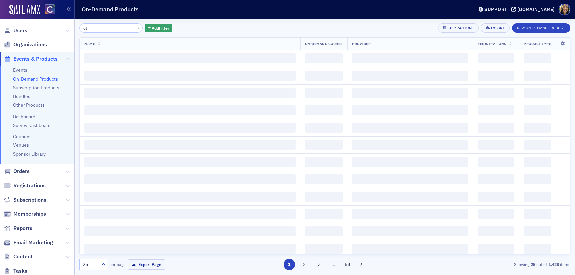
type input "d"
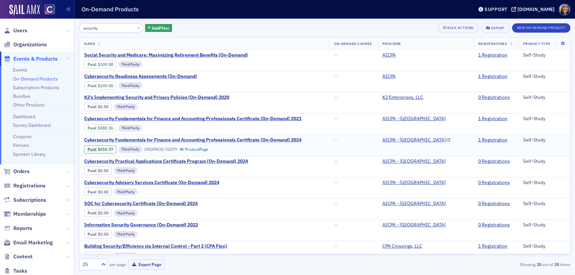
type input "security"
click at [159, 139] on span "Cybersecurity Fundamentals for Finance and Accounting Professionals Certificate…" at bounding box center [192, 140] width 217 height 6
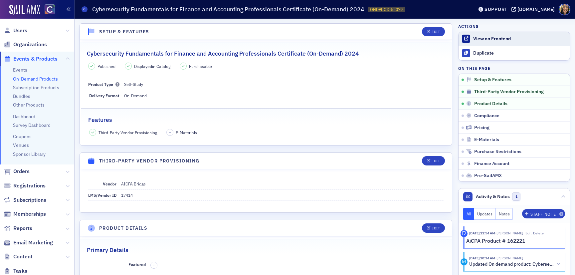
click at [475, 36] on div "View on Frontend" at bounding box center [519, 39] width 93 height 6
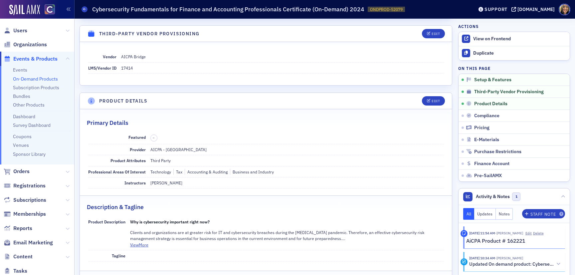
scroll to position [129, 0]
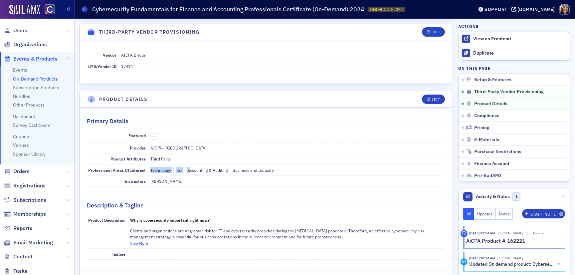
drag, startPoint x: 150, startPoint y: 169, endPoint x: 190, endPoint y: 169, distance: 39.9
click at [190, 170] on span "Technology Tax Accounting & Auditing Business and Industry" at bounding box center [212, 170] width 124 height 6
click at [198, 169] on div "Accounting & Auditing" at bounding box center [206, 170] width 43 height 6
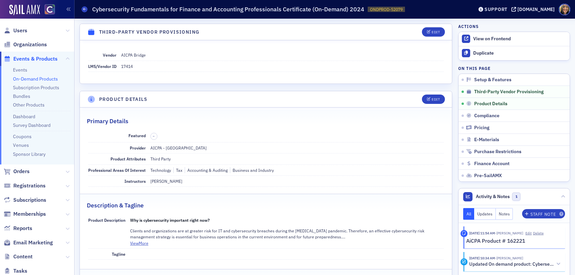
click at [194, 184] on dd "[PERSON_NAME]" at bounding box center [297, 181] width 294 height 11
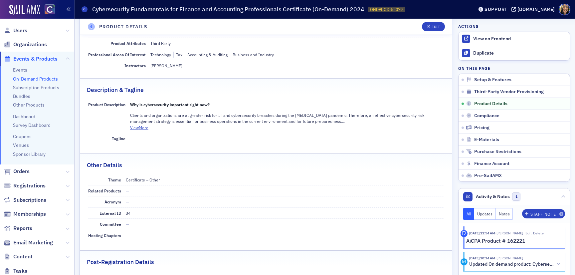
scroll to position [240, 0]
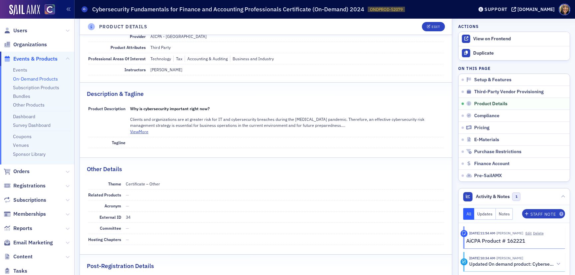
click at [137, 128] on p "Clients and organizations are at greater risk for IT and cybersecurity breaches…" at bounding box center [287, 122] width 314 height 12
click at [139, 130] on button "View More" at bounding box center [139, 131] width 18 height 6
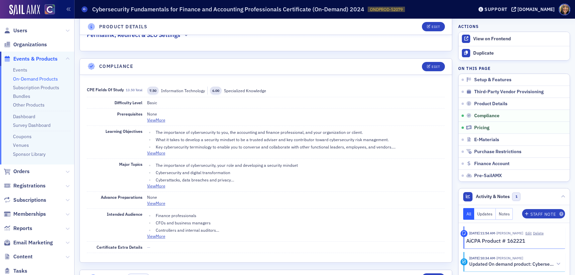
scroll to position [512, 0]
